Goal: Task Accomplishment & Management: Manage account settings

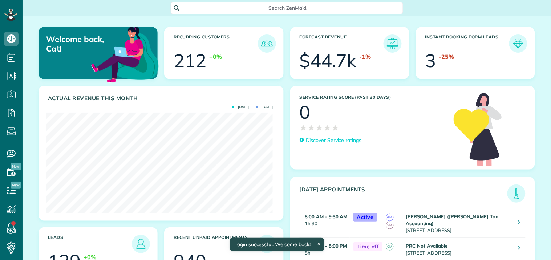
scroll to position [101, 227]
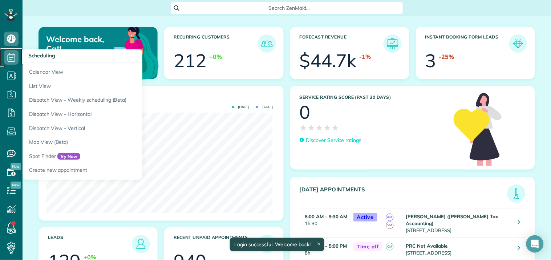
click at [12, 57] on icon at bounding box center [11, 57] width 15 height 15
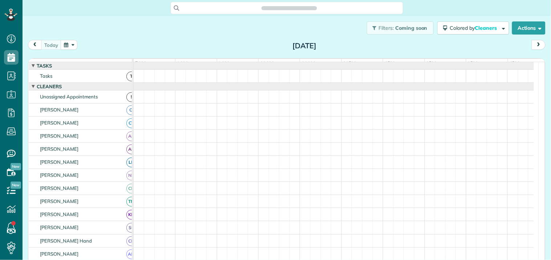
scroll to position [3, 3]
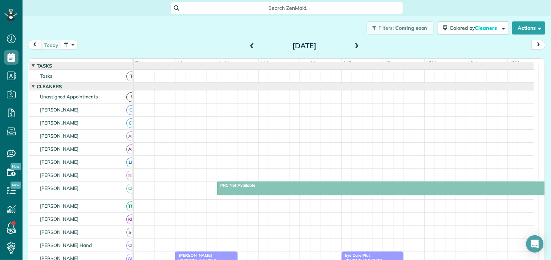
click at [353, 48] on span at bounding box center [357, 46] width 8 height 7
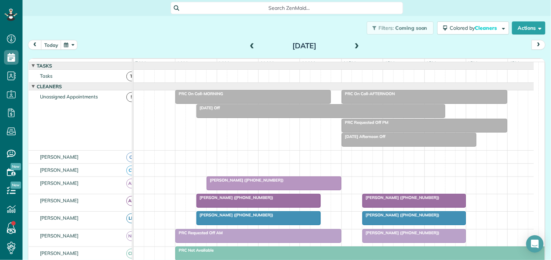
scroll to position [121, 0]
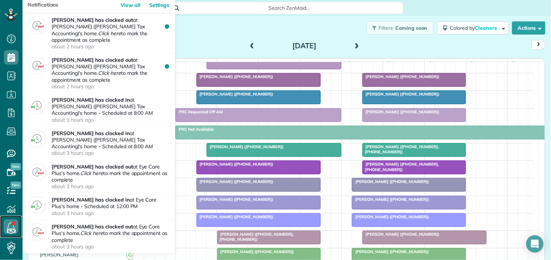
click at [11, 223] on use at bounding box center [11, 226] width 8 height 9
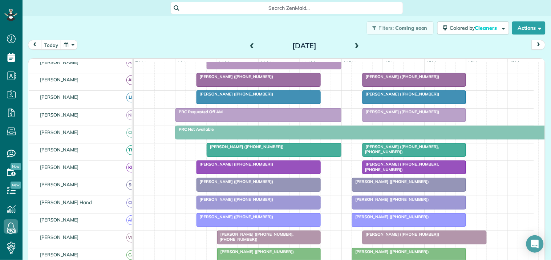
click at [223, 29] on div "Filters: Coming soon Colored by Cleaners Color by Cleaner Color by Team Color b…" at bounding box center [287, 28] width 528 height 24
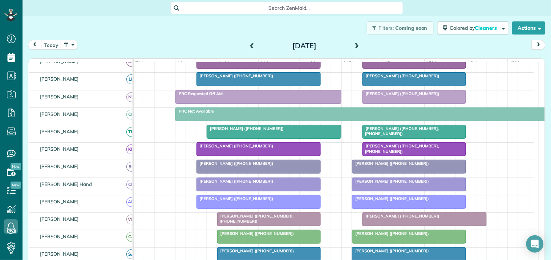
scroll to position [0, 0]
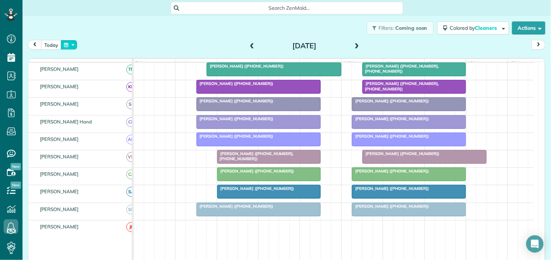
click at [65, 46] on button "button" at bounding box center [69, 45] width 17 height 10
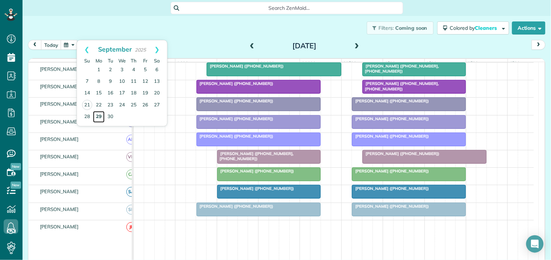
click at [97, 114] on link "29" at bounding box center [99, 117] width 12 height 12
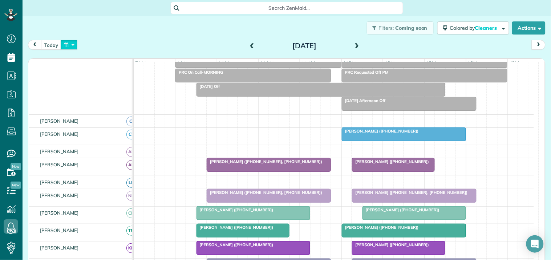
click at [71, 45] on button "button" at bounding box center [69, 45] width 17 height 10
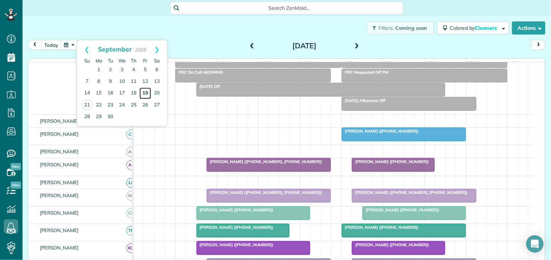
click at [146, 92] on link "19" at bounding box center [145, 94] width 12 height 12
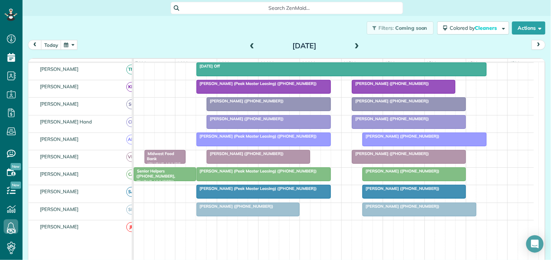
click at [400, 156] on span "Kim Airhart (+14047518434)" at bounding box center [391, 153] width 78 height 5
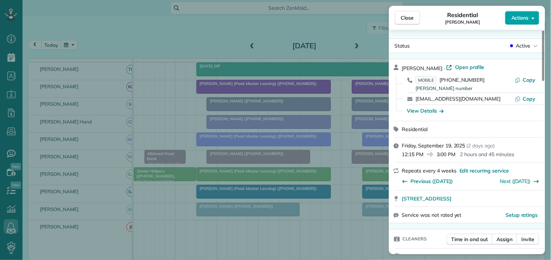
click at [520, 17] on span "Actions" at bounding box center [519, 17] width 17 height 7
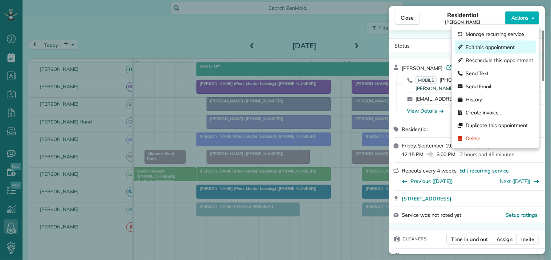
click at [476, 47] on span "Edit this appointment" at bounding box center [490, 47] width 49 height 7
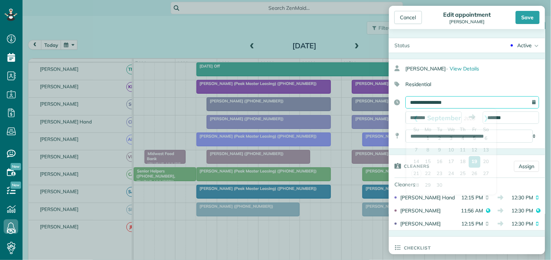
click at [448, 102] on input "**********" at bounding box center [473, 102] width 134 height 12
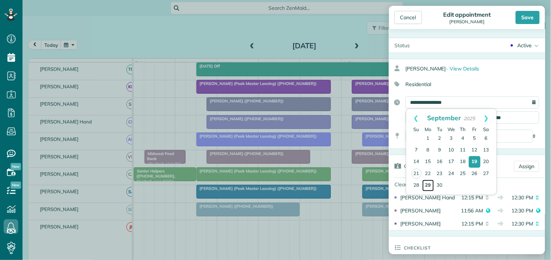
click at [426, 183] on link "29" at bounding box center [428, 186] width 12 height 12
type input "**********"
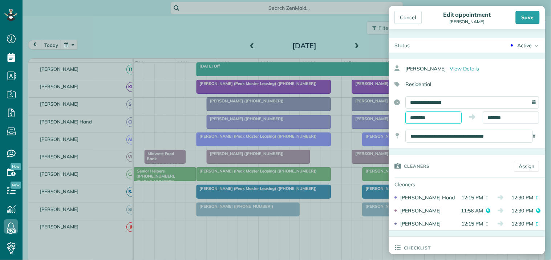
click at [433, 117] on input "********" at bounding box center [434, 118] width 56 height 12
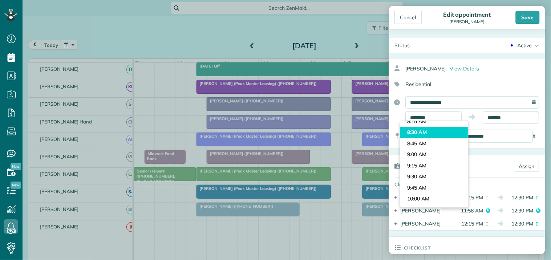
type input "*******"
click at [416, 136] on body "Dashboard Scheduling Calendar View List View Dispatch View - Weekly scheduling …" at bounding box center [275, 130] width 551 height 260
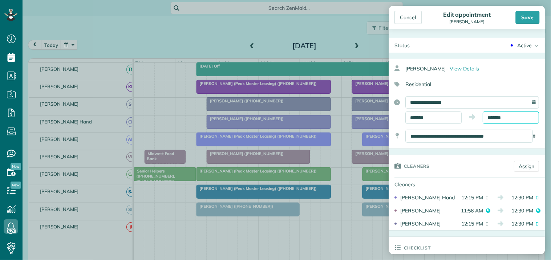
click at [498, 119] on input "*******" at bounding box center [511, 118] width 56 height 12
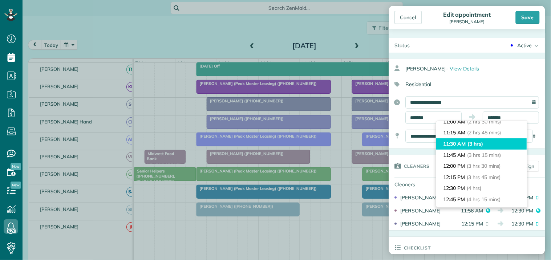
type input "********"
click at [462, 143] on li "11:30 AM (3 hrs)" at bounding box center [481, 143] width 91 height 11
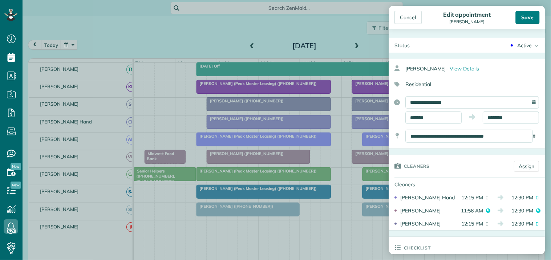
click at [530, 17] on div "Save" at bounding box center [528, 17] width 24 height 13
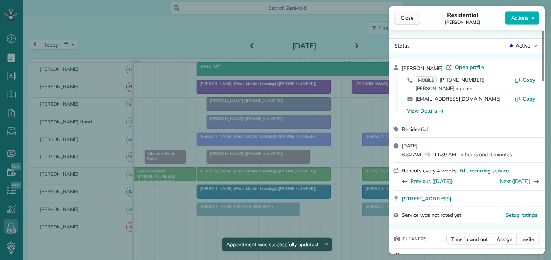
click at [410, 16] on span "Close" at bounding box center [407, 17] width 13 height 7
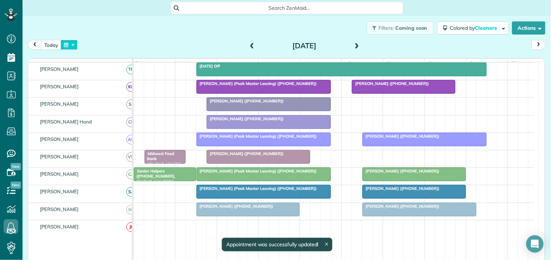
click at [74, 43] on button "button" at bounding box center [69, 45] width 17 height 10
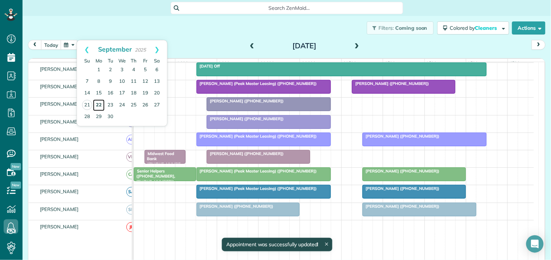
click at [96, 102] on link "22" at bounding box center [99, 106] width 12 height 12
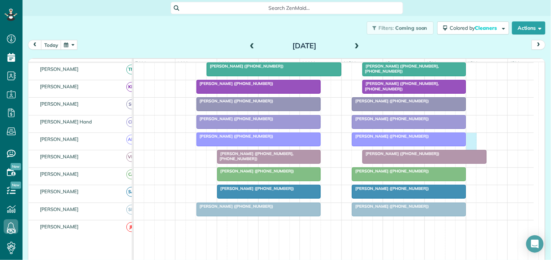
click at [469, 142] on div "Jennifer Barnes (+13123996964) Stephanie Kachin (+14042261556)" at bounding box center [334, 141] width 400 height 17
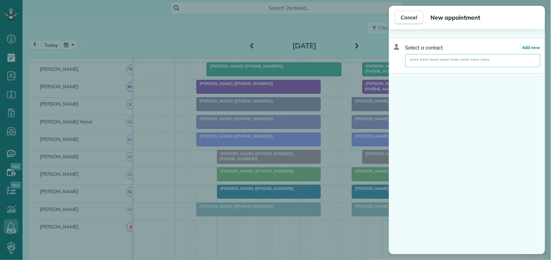
click at [427, 59] on input "text" at bounding box center [472, 60] width 135 height 13
click at [407, 19] on span "Cancel" at bounding box center [409, 17] width 16 height 7
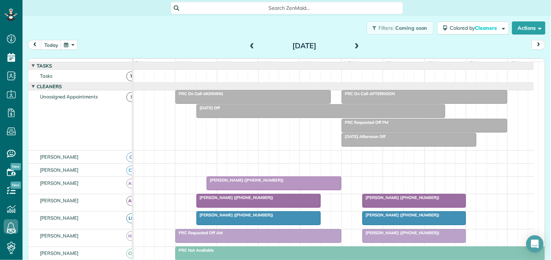
click at [243, 5] on span "Search ZenMaid…" at bounding box center [289, 7] width 221 height 7
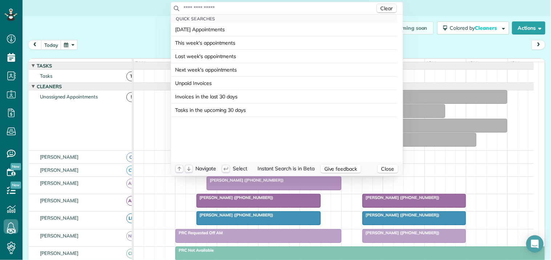
click at [238, 8] on input "text" at bounding box center [279, 7] width 192 height 7
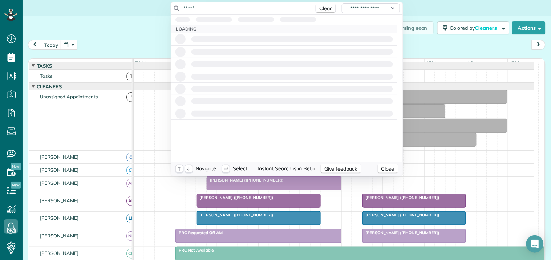
type input "*****"
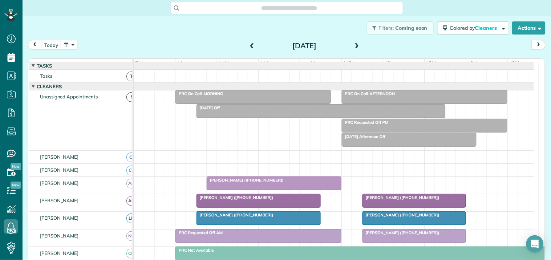
click at [236, 3] on div "Search ZenMaid…" at bounding box center [287, 8] width 232 height 12
click at [238, 8] on div "Search ZenMaid…" at bounding box center [287, 8] width 232 height 12
click at [187, 8] on div "Search ZenMaid…" at bounding box center [287, 8] width 232 height 12
click at [67, 44] on button "button" at bounding box center [69, 45] width 17 height 10
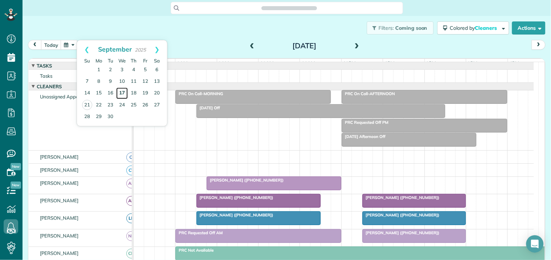
click at [123, 93] on link "17" at bounding box center [122, 94] width 12 height 12
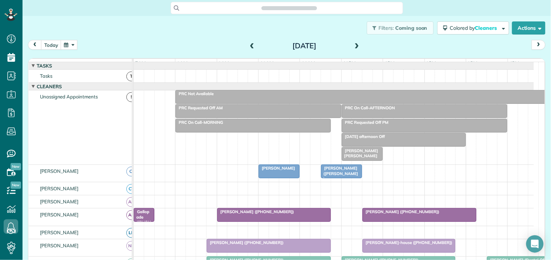
click at [344, 177] on div "Heidi Wood (Ed Jones)" at bounding box center [341, 174] width 37 height 16
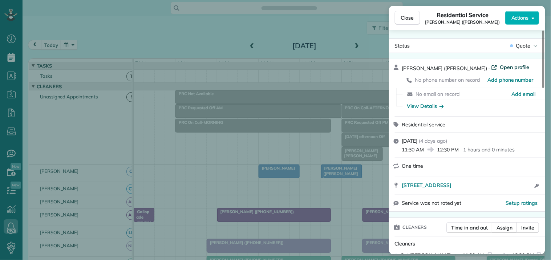
click at [500, 67] on span "Open profile" at bounding box center [514, 67] width 29 height 7
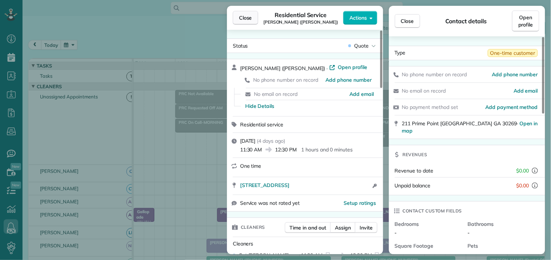
click at [248, 17] on span "Close" at bounding box center [245, 17] width 13 height 7
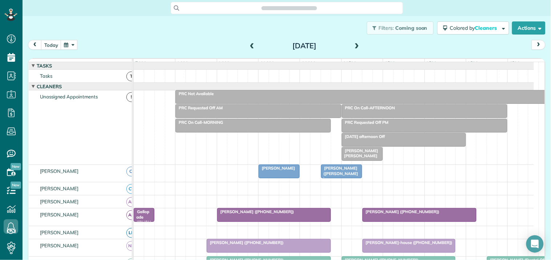
click at [67, 46] on button "button" at bounding box center [69, 45] width 17 height 10
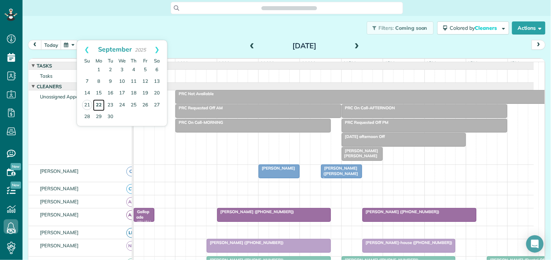
click at [99, 101] on link "22" at bounding box center [99, 106] width 12 height 12
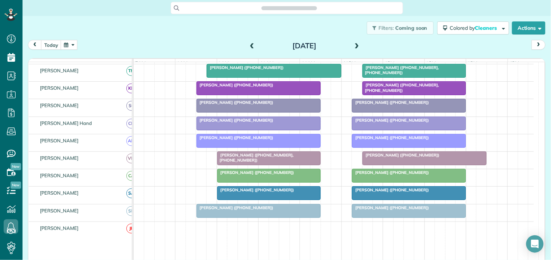
scroll to position [202, 0]
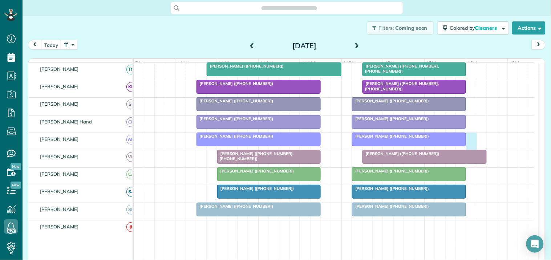
click at [472, 142] on div "Jennifer Barnes (+13123996964) Stephanie Kachin (+14042261556)" at bounding box center [334, 141] width 400 height 17
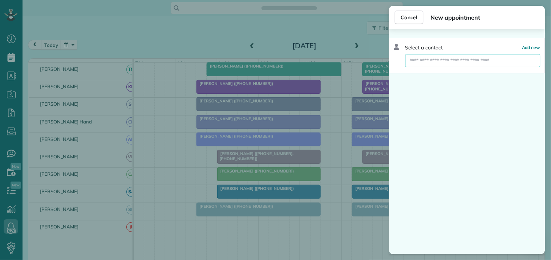
click at [438, 61] on input "text" at bounding box center [472, 60] width 135 height 13
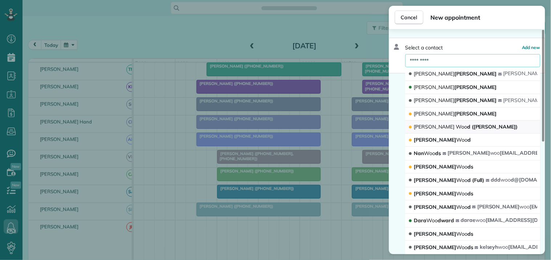
type input "*********"
click at [456, 127] on span "Woo" at bounding box center [461, 126] width 11 height 7
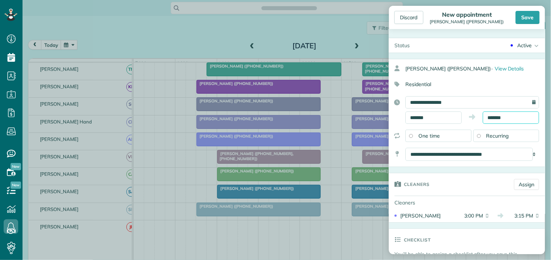
click at [504, 118] on input "*******" at bounding box center [511, 118] width 56 height 12
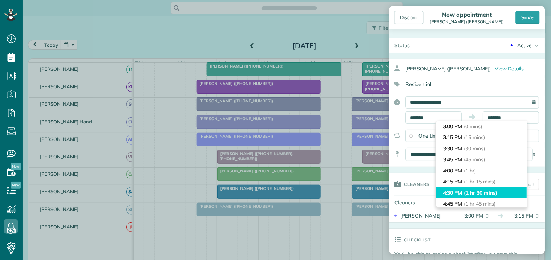
type input "*******"
click at [469, 191] on span "(1 hr 30 mins)" at bounding box center [480, 193] width 33 height 7
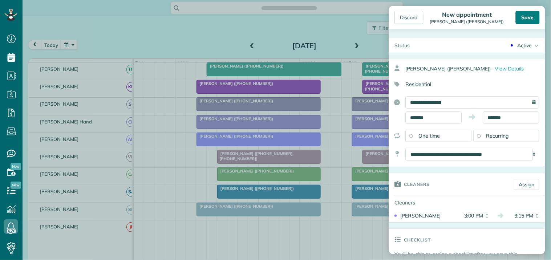
click at [528, 15] on div "Save" at bounding box center [528, 17] width 24 height 13
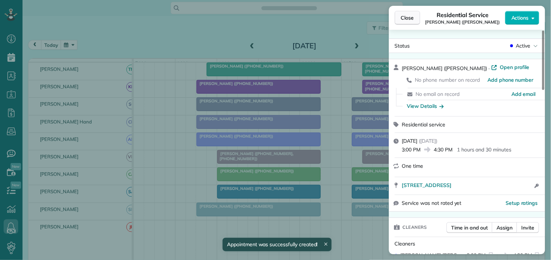
click at [409, 20] on span "Close" at bounding box center [407, 17] width 13 height 7
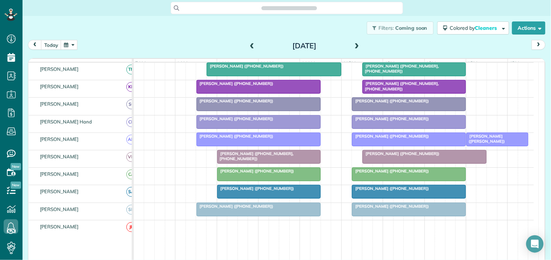
click at [354, 43] on span at bounding box center [357, 46] width 8 height 7
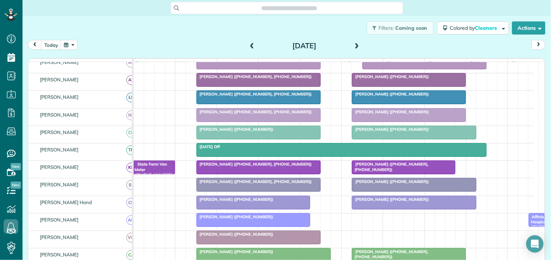
scroll to position [81, 0]
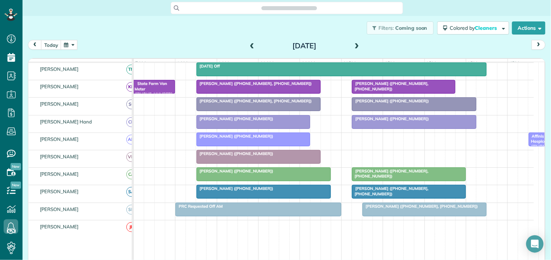
click at [250, 44] on span at bounding box center [252, 46] width 8 height 7
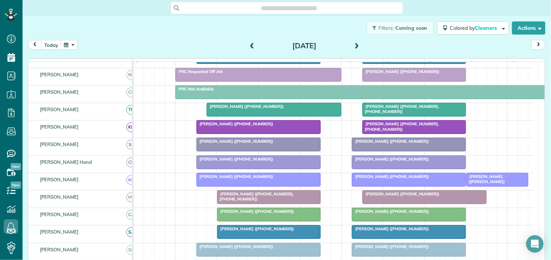
click at [354, 42] on span at bounding box center [357, 46] width 8 height 11
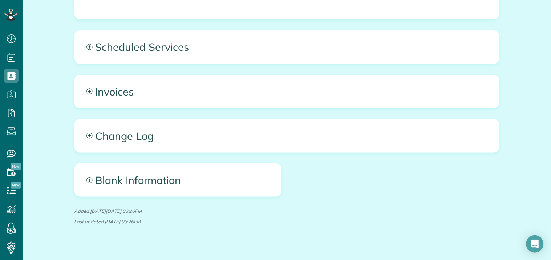
scroll to position [406, 0]
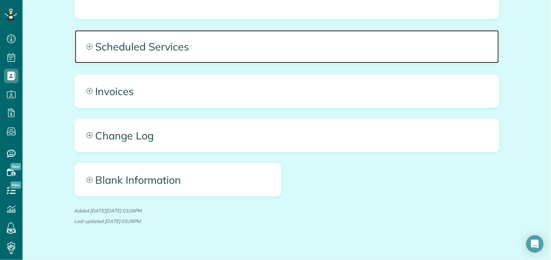
click at [86, 44] on icon at bounding box center [89, 47] width 6 height 6
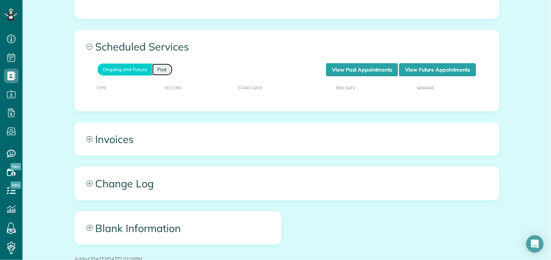
click at [161, 69] on link "Past" at bounding box center [162, 70] width 20 height 12
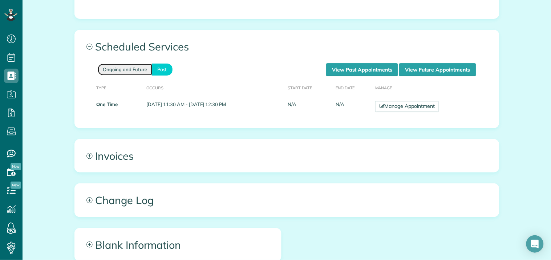
click at [125, 73] on link "Ongoing and Future" at bounding box center [125, 70] width 54 height 12
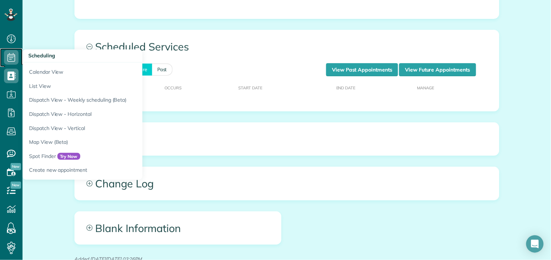
click at [13, 54] on icon at bounding box center [11, 57] width 15 height 15
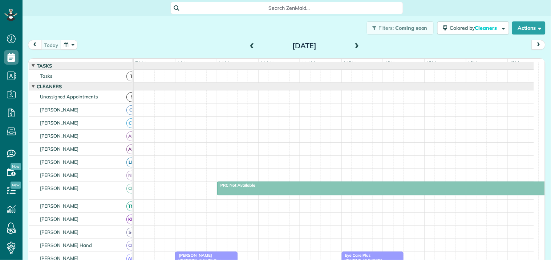
scroll to position [3, 3]
click at [66, 43] on button "button" at bounding box center [69, 45] width 17 height 10
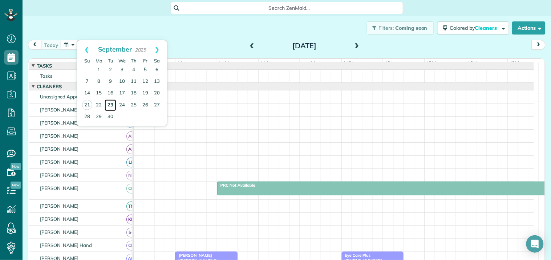
click at [110, 103] on link "23" at bounding box center [111, 106] width 12 height 12
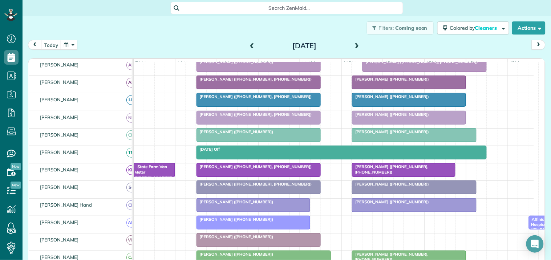
scroll to position [121, 0]
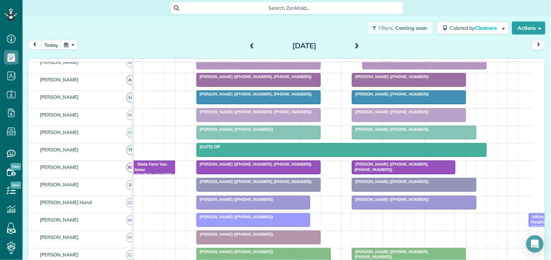
click at [355, 44] on span at bounding box center [357, 46] width 8 height 7
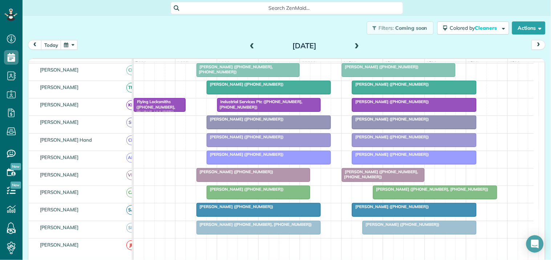
scroll to position [0, 0]
